Goal: Navigation & Orientation: Find specific page/section

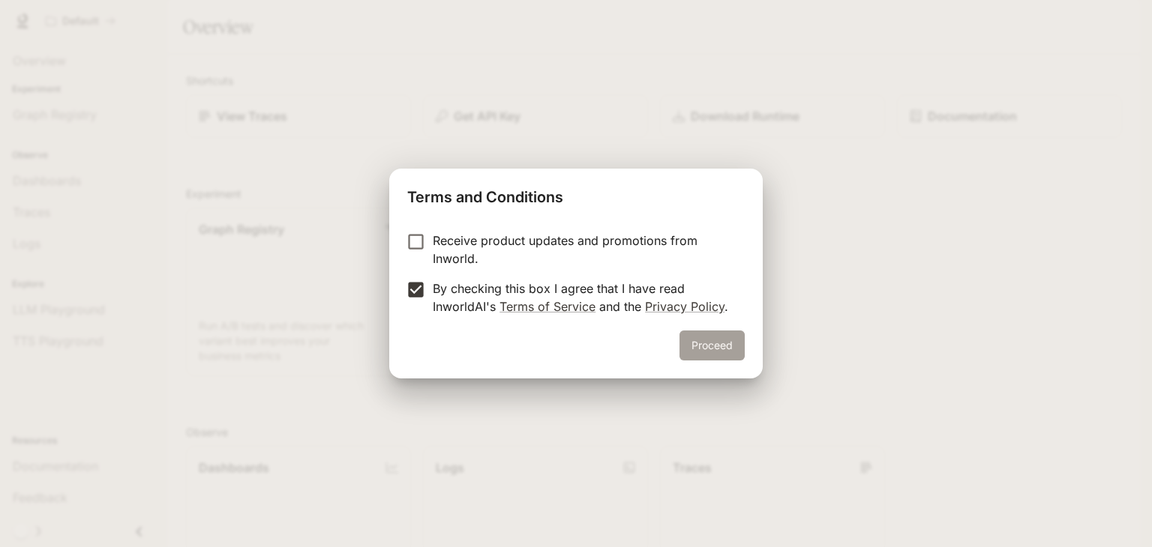
click at [702, 349] on button "Proceed" at bounding box center [711, 346] width 65 height 30
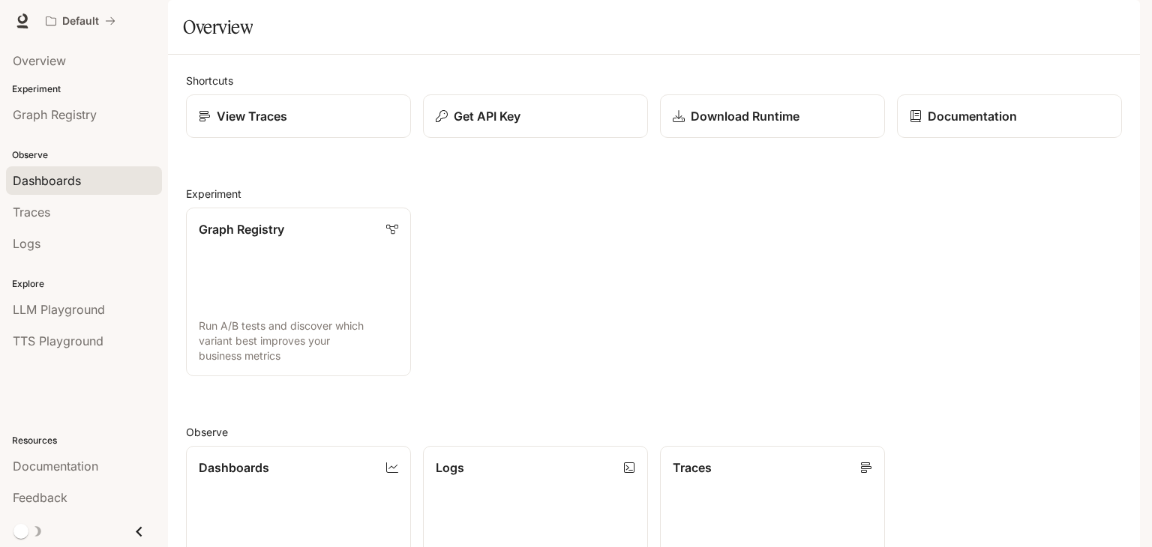
click at [58, 181] on span "Dashboards" at bounding box center [47, 181] width 68 height 18
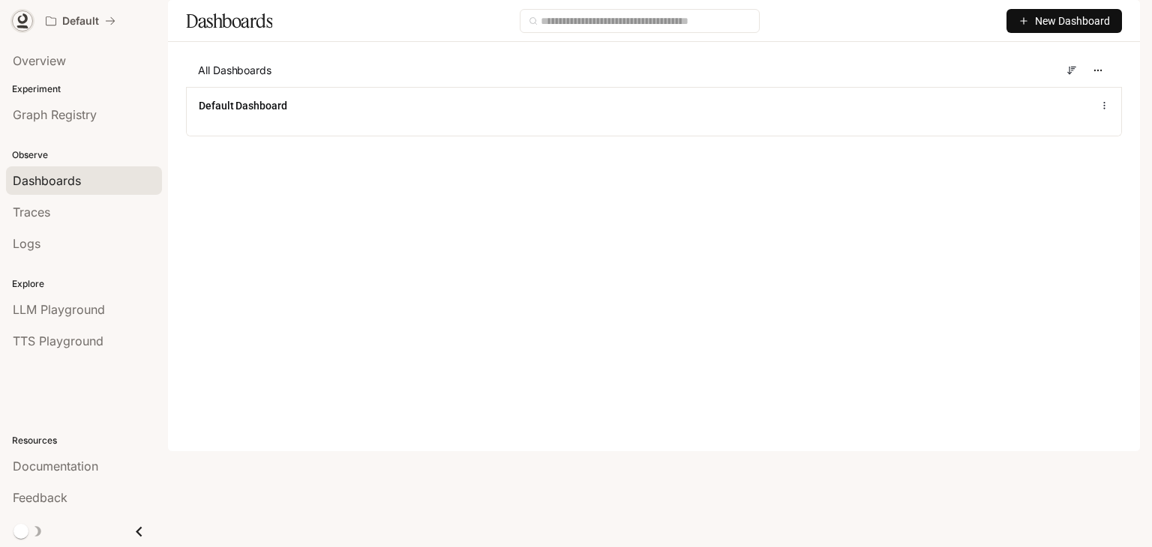
click at [25, 23] on icon at bounding box center [22, 20] width 15 height 15
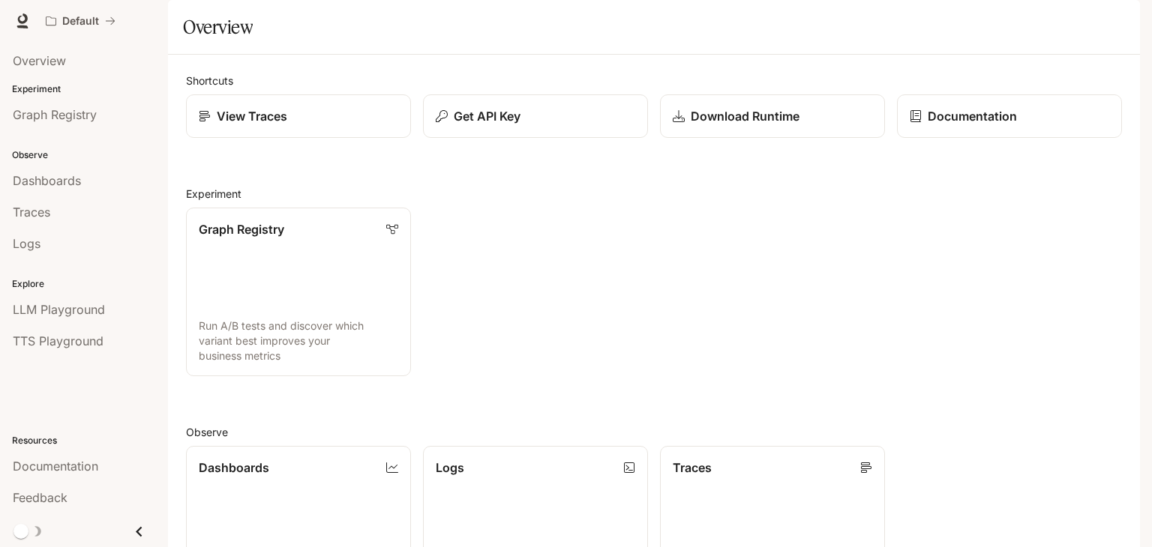
scroll to position [372, 0]
click at [45, 52] on span "Overview" at bounding box center [39, 61] width 53 height 18
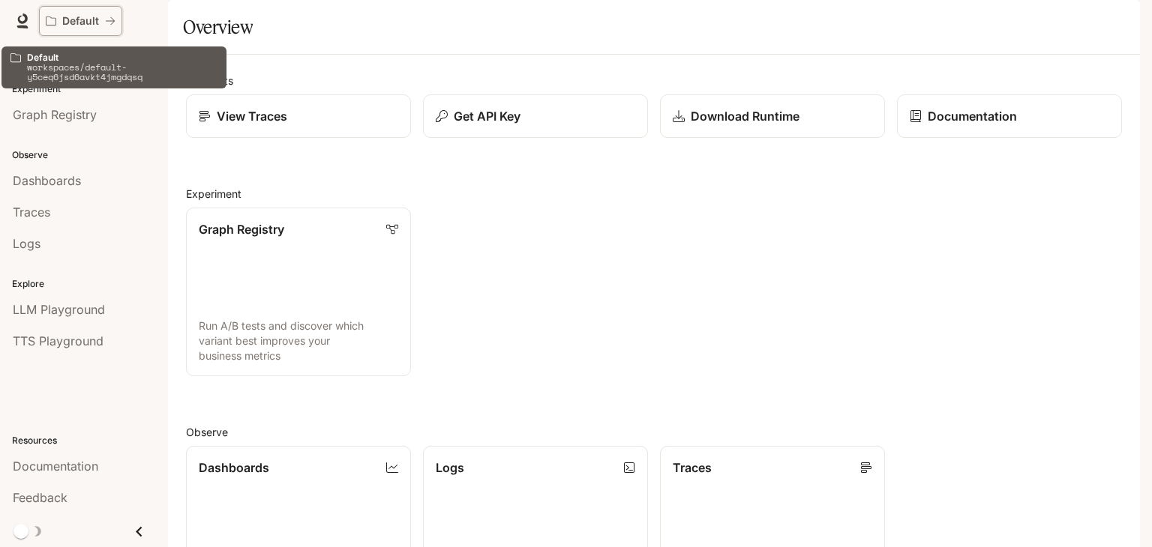
click at [99, 19] on div "Default" at bounding box center [75, 21] width 59 height 13
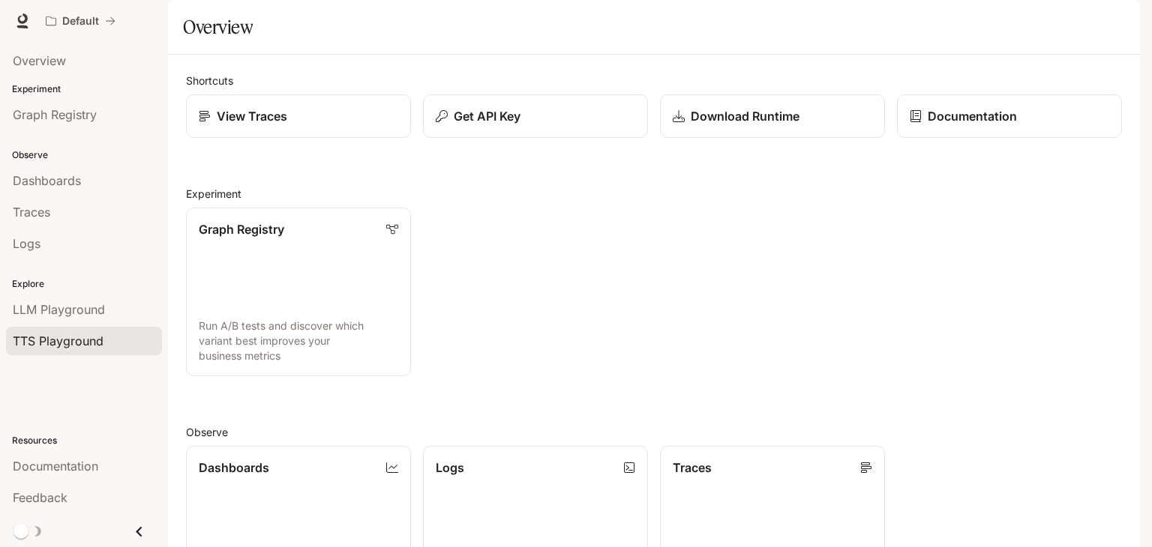
click at [48, 339] on span "TTS Playground" at bounding box center [58, 341] width 91 height 18
